Goal: Task Accomplishment & Management: Manage account settings

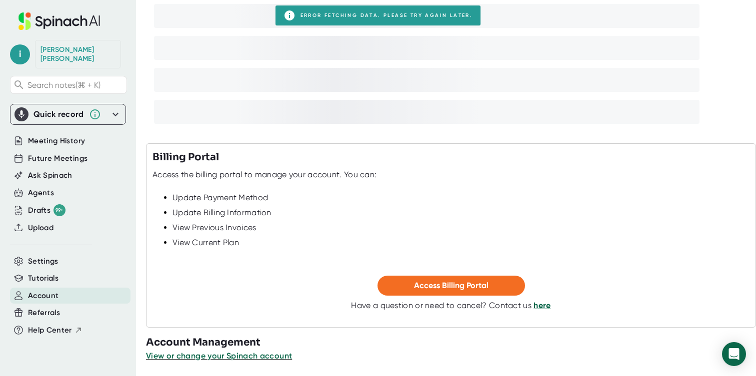
scroll to position [202, 0]
click at [51, 51] on div "[PERSON_NAME]" at bounding box center [77, 53] width 75 height 17
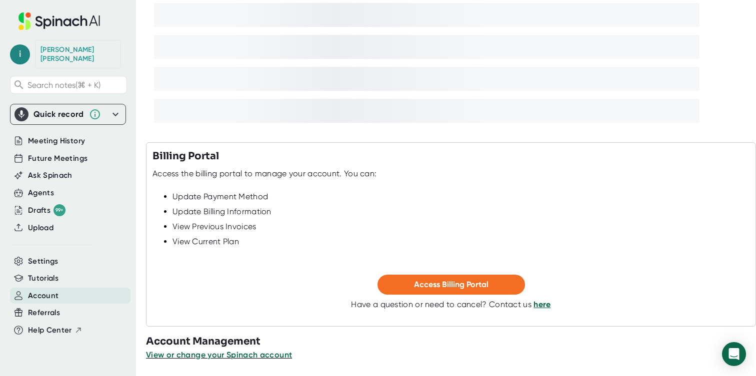
click at [21, 49] on span "i" at bounding box center [20, 54] width 20 height 20
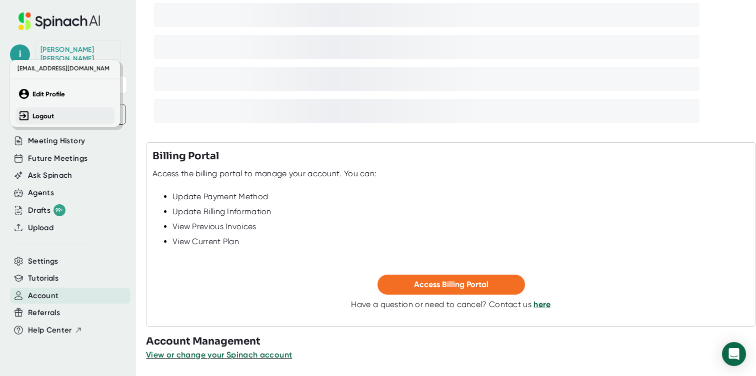
click at [47, 114] on b "Logout" at bounding box center [42, 116] width 21 height 8
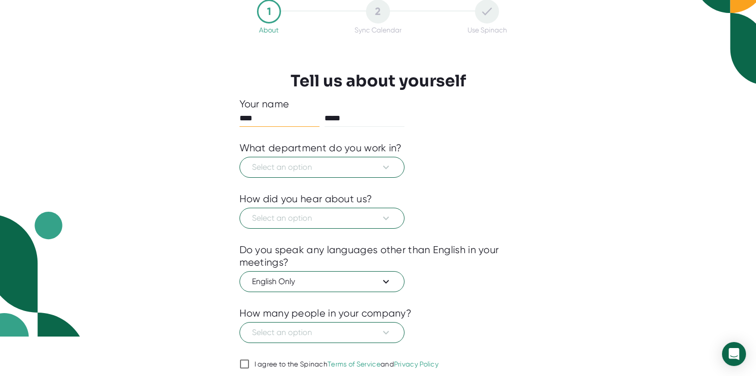
scroll to position [77, 0]
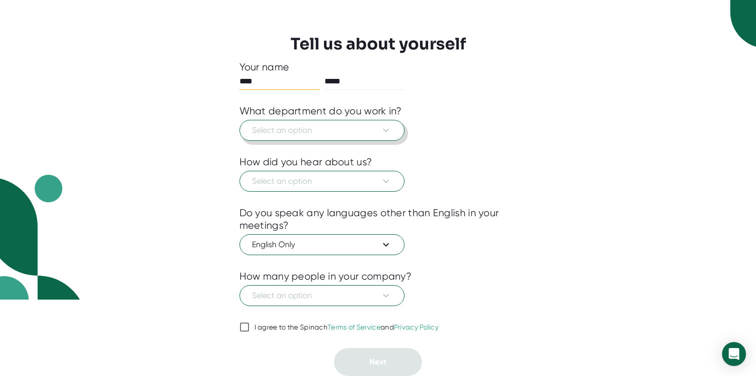
click at [377, 125] on span "Select an option" at bounding box center [322, 130] width 140 height 12
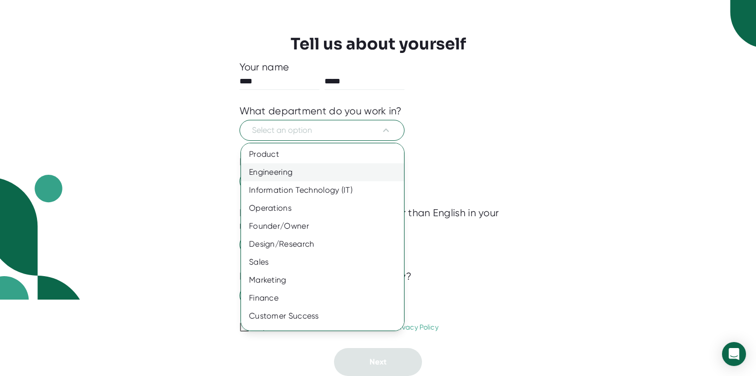
click at [356, 171] on div "Engineering" at bounding box center [322, 172] width 163 height 18
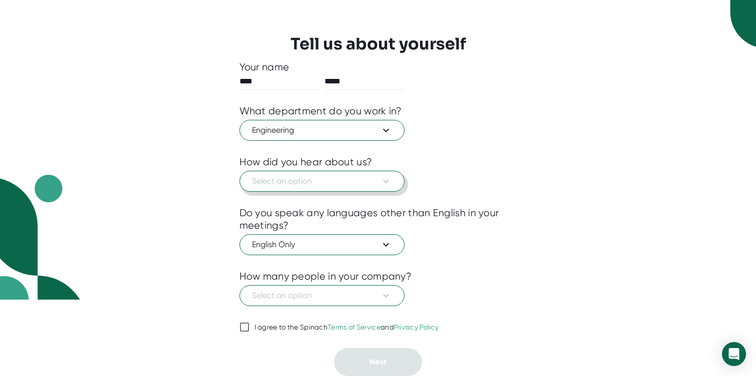
click at [337, 179] on span "Select an option" at bounding box center [322, 181] width 140 height 12
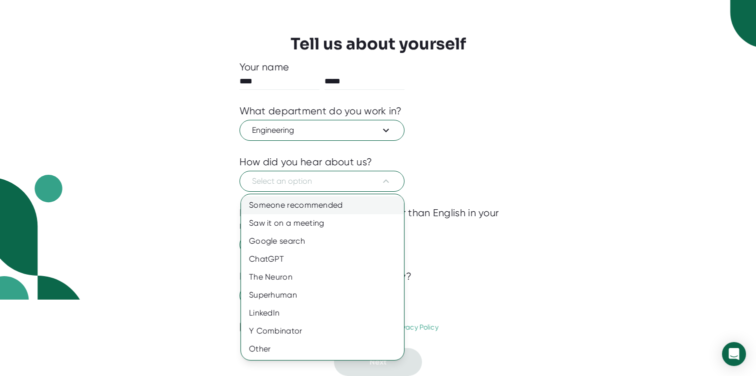
click at [355, 207] on div "Someone recommended" at bounding box center [322, 205] width 163 height 18
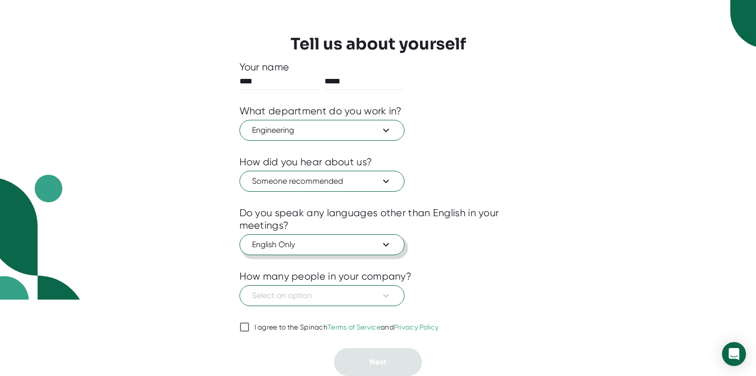
click at [374, 247] on span "English Only" at bounding box center [322, 245] width 140 height 12
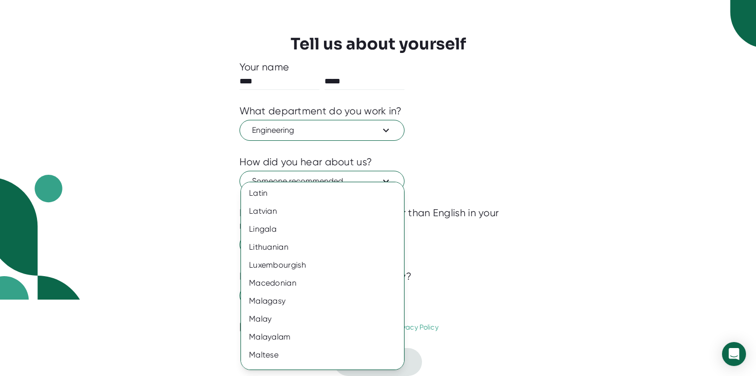
scroll to position [987, 0]
click at [485, 278] on div at bounding box center [378, 188] width 756 height 376
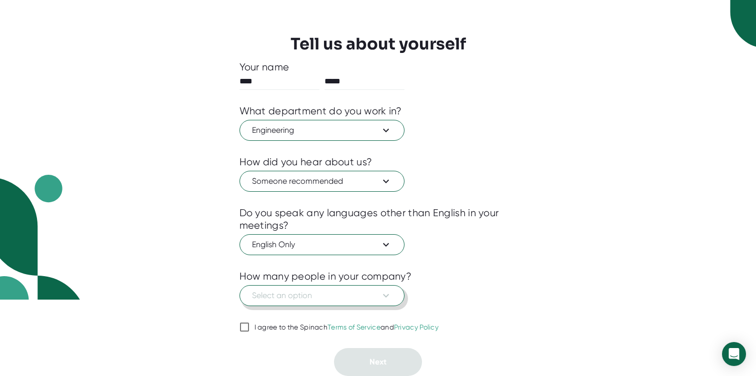
click at [349, 300] on span "Select an option" at bounding box center [322, 296] width 140 height 12
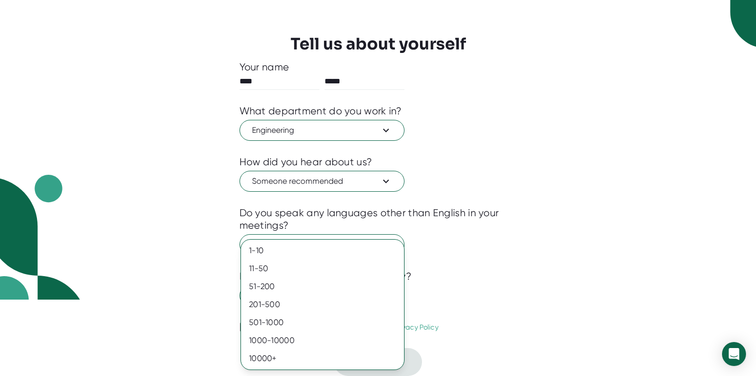
click at [499, 236] on div at bounding box center [378, 188] width 756 height 376
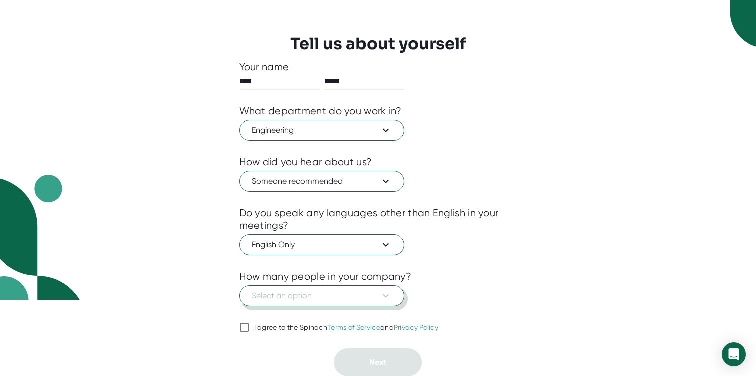
click at [332, 296] on span "Select an option" at bounding box center [322, 296] width 140 height 12
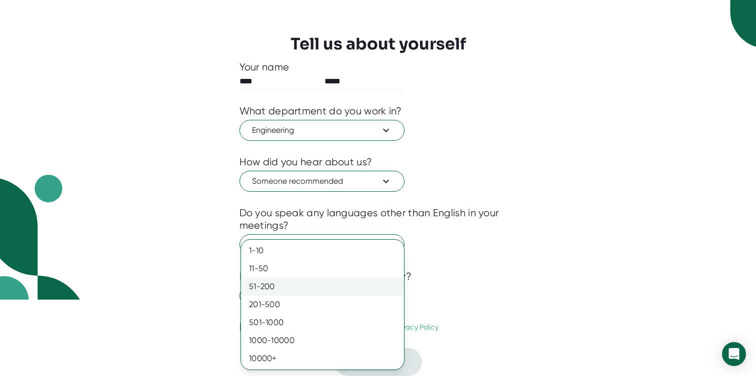
click at [322, 281] on div "51-200" at bounding box center [322, 287] width 163 height 18
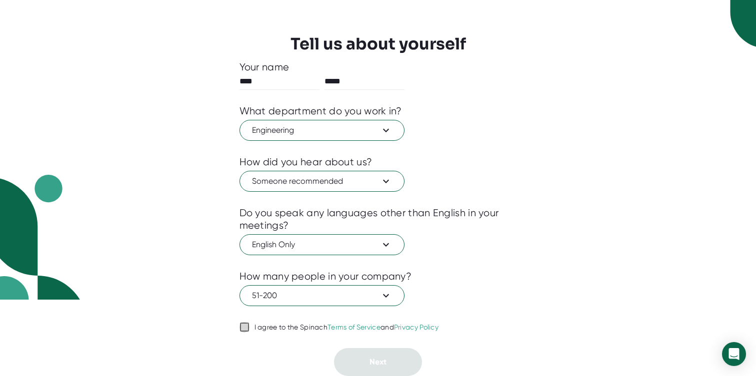
click at [242, 326] on input "I agree to the Spinach Terms of Service and Privacy Policy" at bounding box center [244, 327] width 10 height 12
checkbox input "true"
click at [386, 362] on button "Next" at bounding box center [378, 362] width 88 height 28
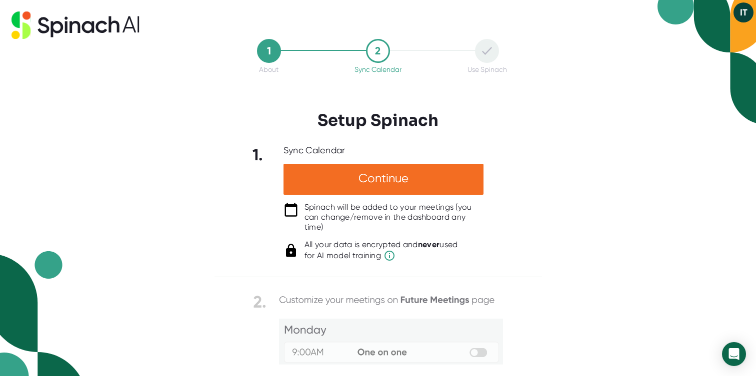
click at [742, 13] on button "IT" at bounding box center [743, 12] width 20 height 20
click at [319, 299] on div at bounding box center [378, 188] width 756 height 376
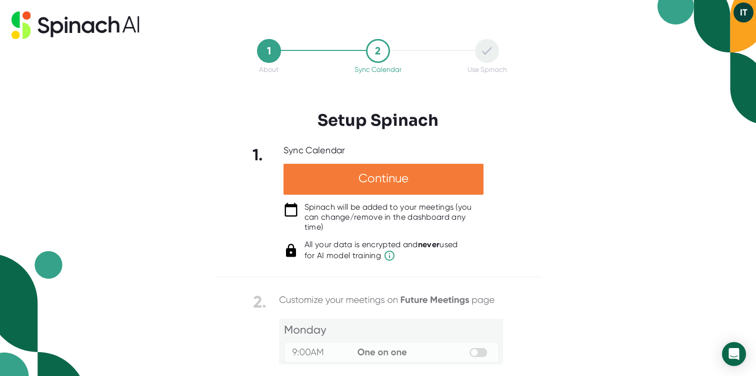
click at [389, 177] on div "Continue" at bounding box center [383, 179] width 200 height 31
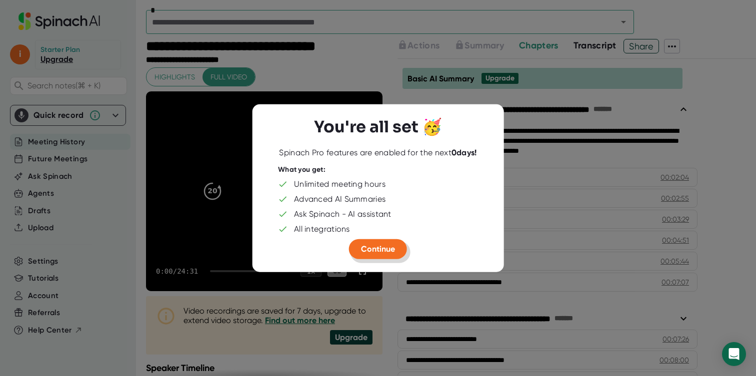
click at [386, 250] on span "Continue" at bounding box center [378, 248] width 34 height 9
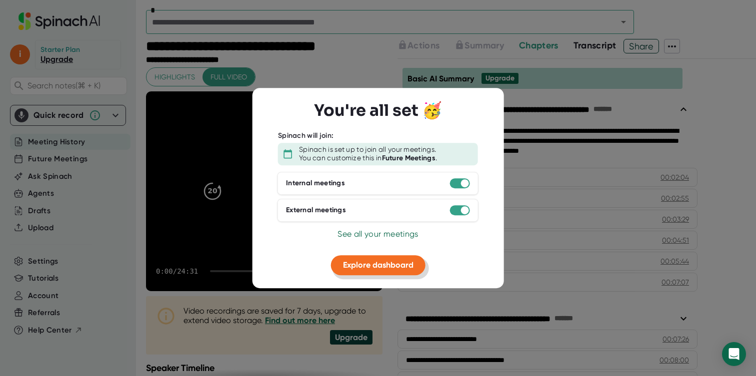
click at [403, 268] on span "Explore dashboard" at bounding box center [378, 264] width 70 height 9
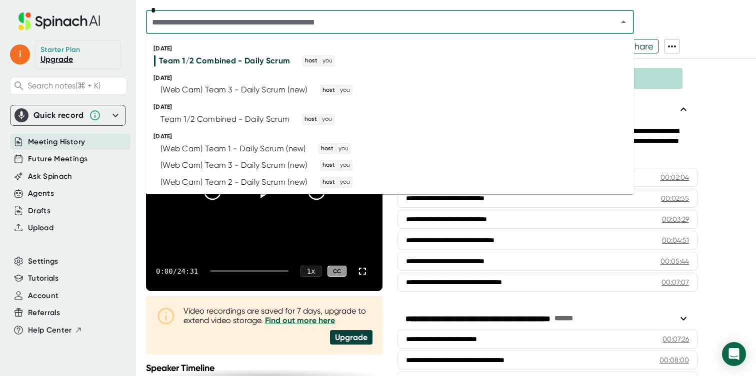
click at [568, 21] on input "text" at bounding box center [375, 22] width 452 height 14
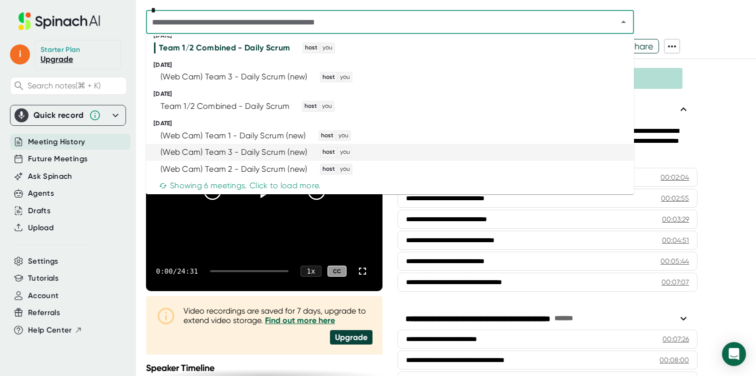
scroll to position [16, 0]
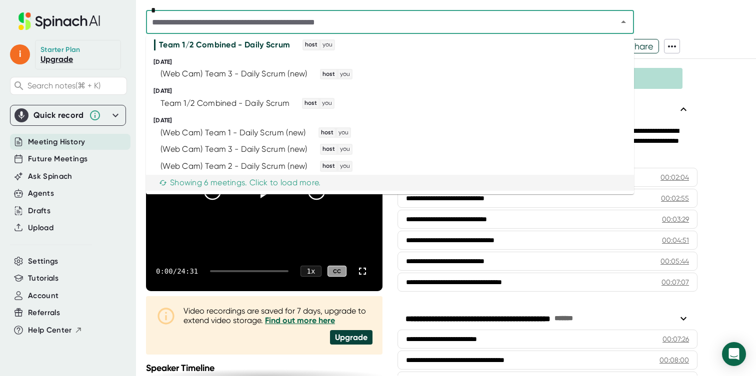
click at [208, 184] on div "Showing 6 meetings. Click to load more." at bounding box center [240, 183] width 162 height 10
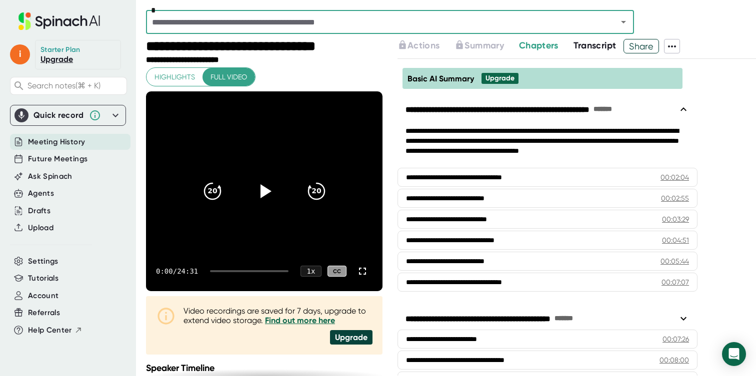
click at [351, 28] on input "text" at bounding box center [375, 22] width 452 height 14
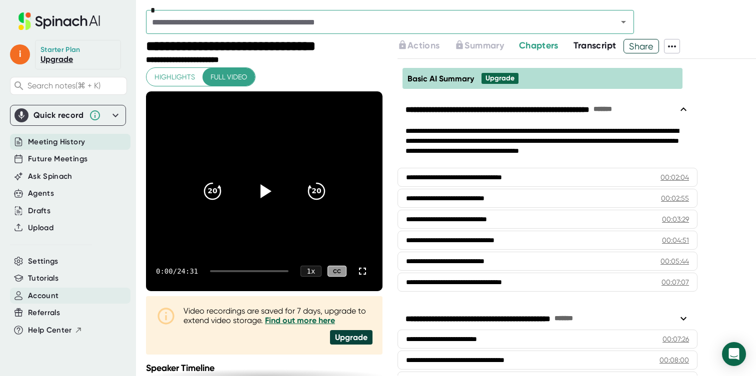
click at [41, 295] on span "Account" at bounding box center [43, 295] width 30 height 11
